Goal: Download file/media

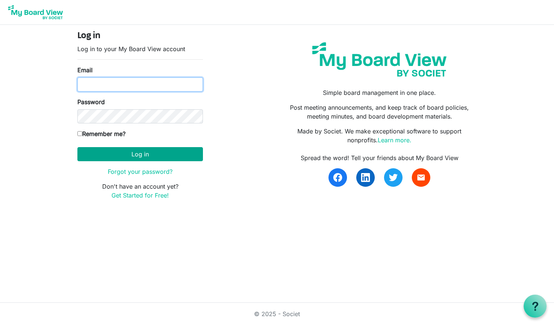
type input "[EMAIL_ADDRESS][DOMAIN_NAME]"
click at [149, 156] on button "Log in" at bounding box center [140, 154] width 126 height 14
click at [140, 153] on button "Log in" at bounding box center [140, 154] width 126 height 14
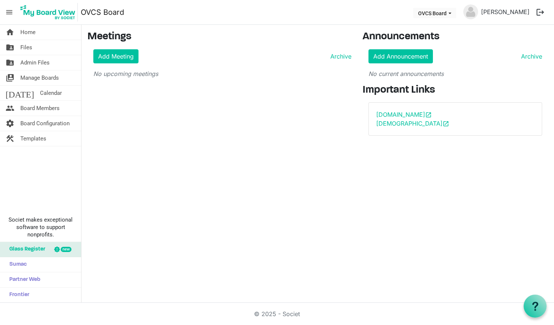
click at [131, 153] on div "home Home folder_shared Files folder_shared Admin Files switch_account Manage B…" at bounding box center [277, 164] width 554 height 278
click at [27, 45] on span "Files" at bounding box center [26, 47] width 12 height 15
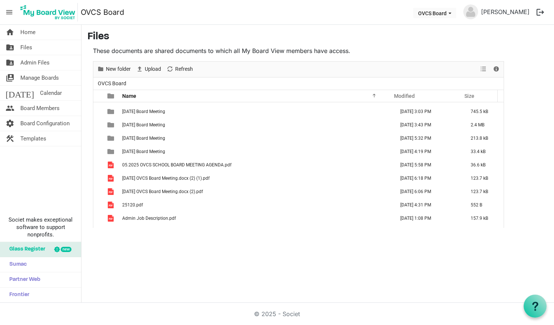
scroll to position [261, 0]
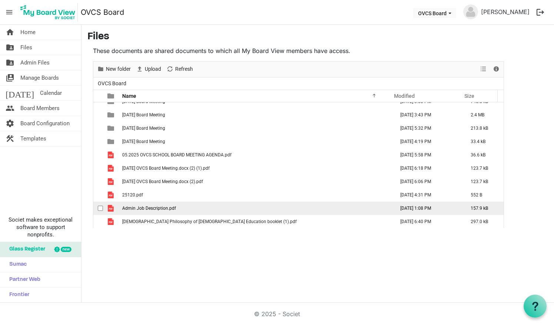
click at [153, 209] on span "Admin Job Description.pdf" at bounding box center [149, 208] width 54 height 5
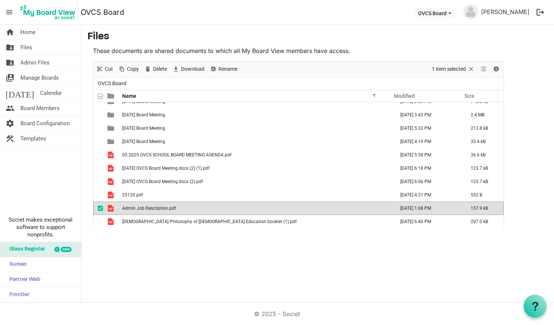
click at [153, 209] on span "Admin Job Description.pdf" at bounding box center [149, 208] width 54 height 5
